Goal: Transaction & Acquisition: Purchase product/service

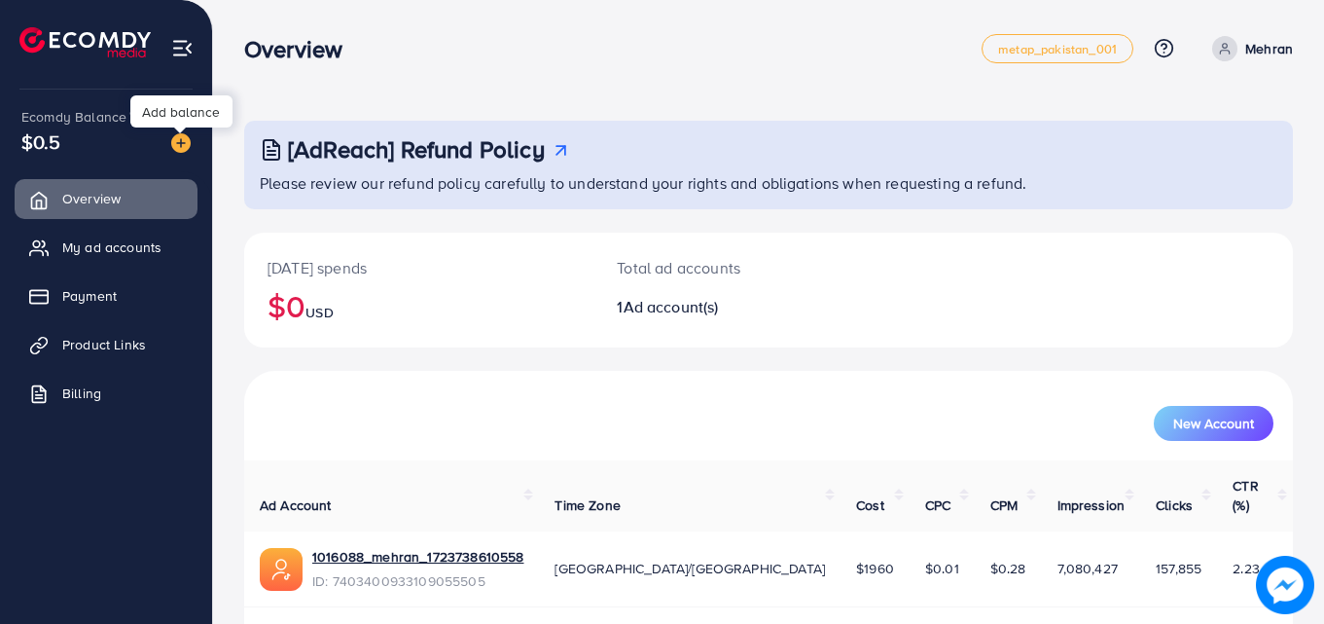
click at [175, 145] on img at bounding box center [180, 142] width 19 height 19
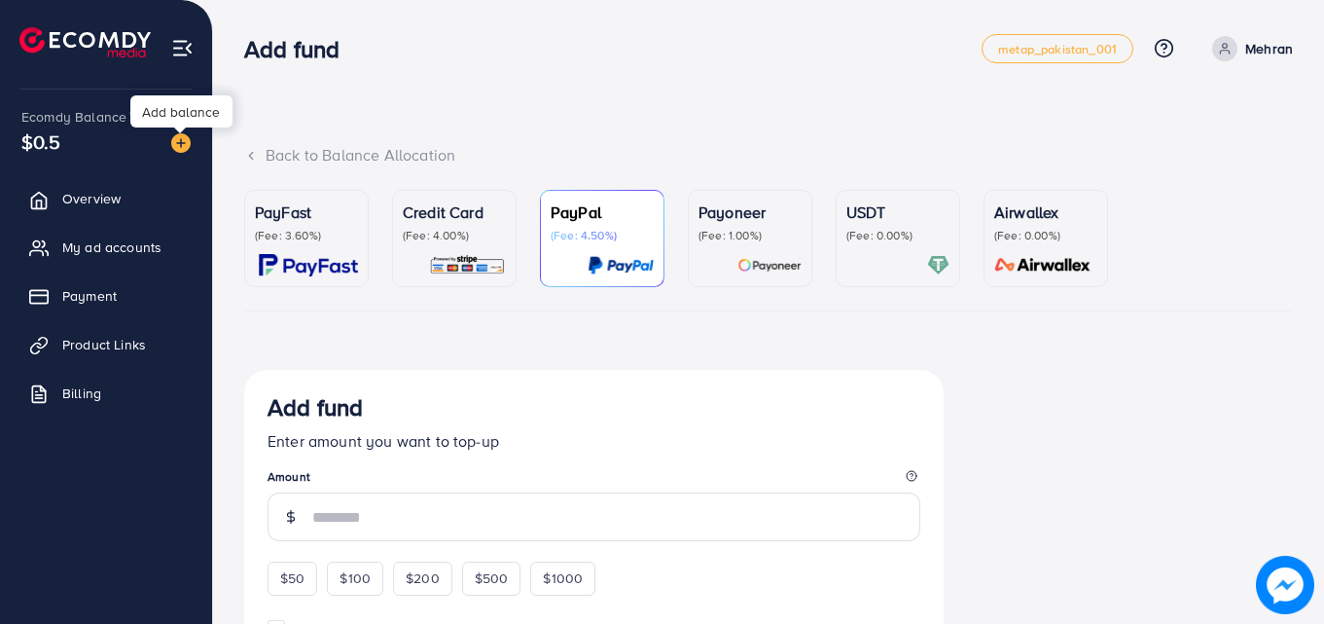
click at [184, 118] on div "Add balance" at bounding box center [181, 111] width 102 height 32
click at [296, 224] on p "PayFast" at bounding box center [306, 211] width 103 height 23
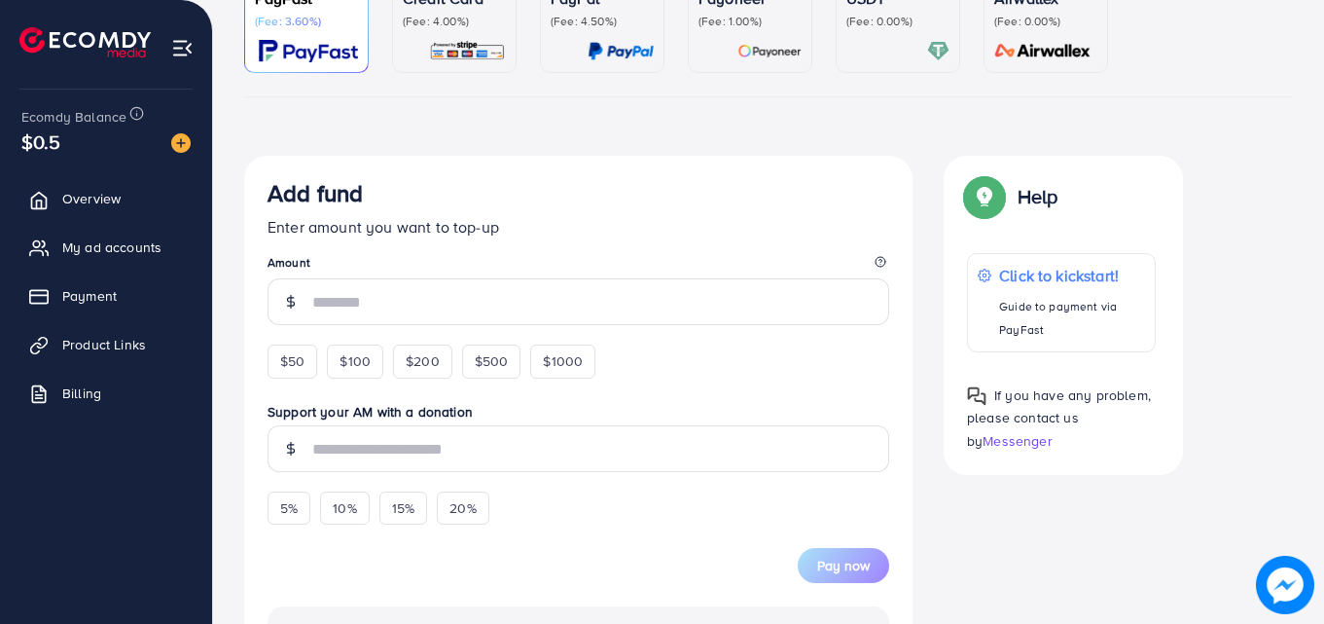
scroll to position [253, 0]
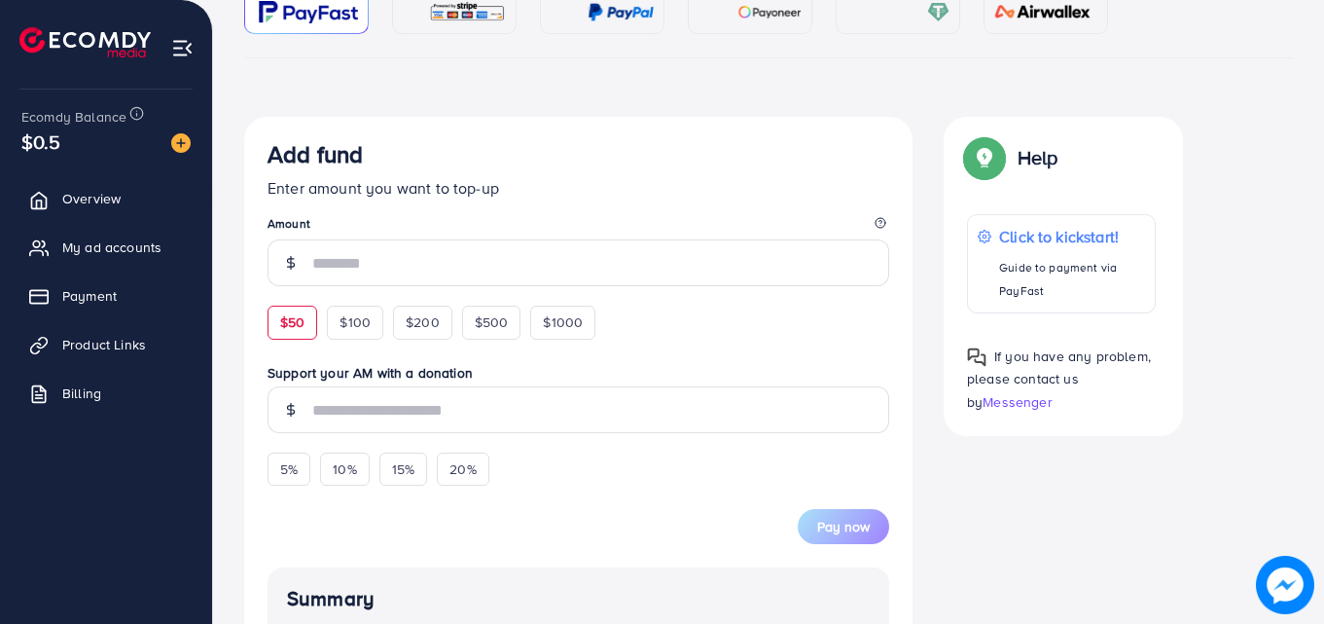
click at [299, 334] on div "$50" at bounding box center [293, 322] width 50 height 33
type input "**"
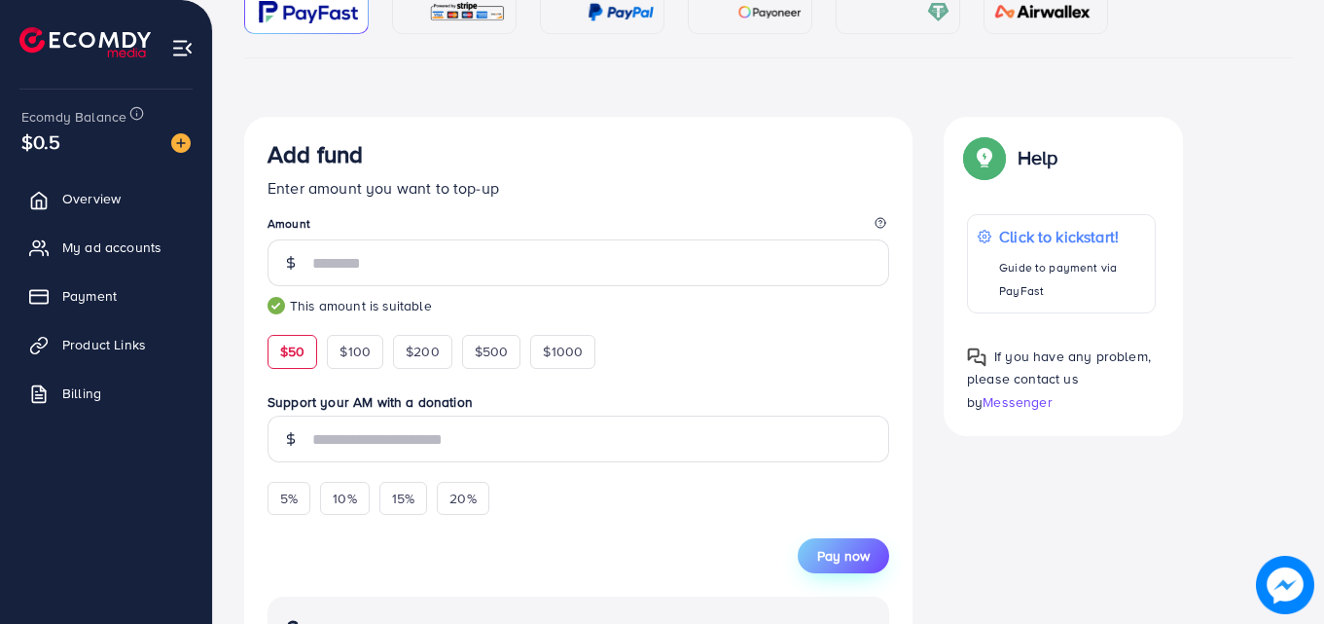
click at [840, 566] on button "Pay now" at bounding box center [843, 555] width 91 height 35
